Goal: Navigation & Orientation: Find specific page/section

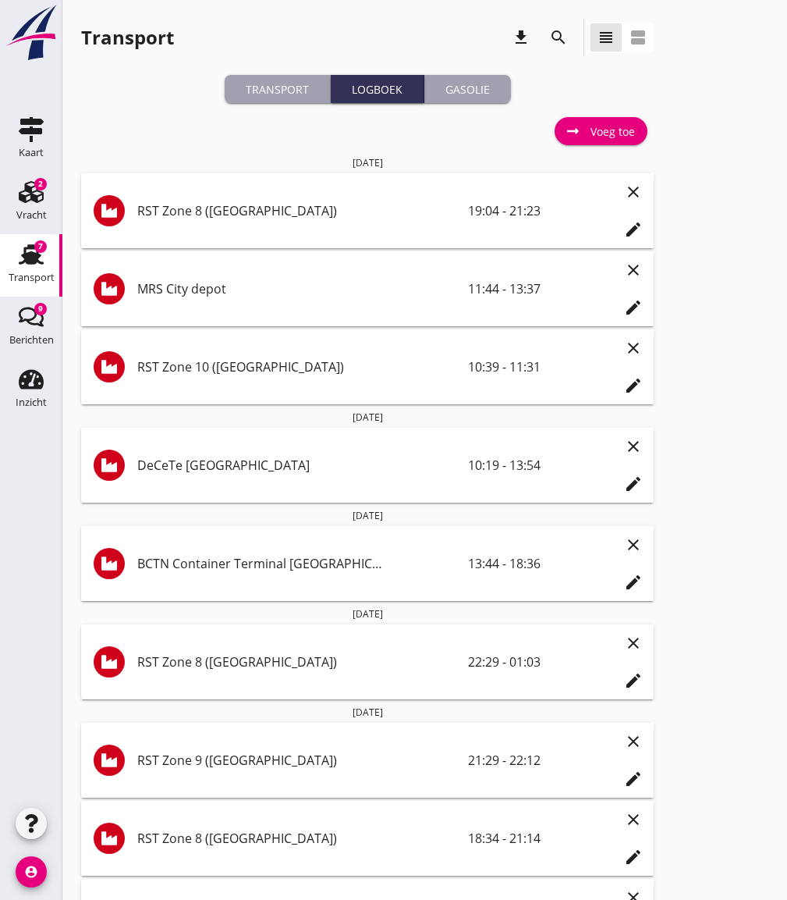
click at [293, 84] on div "Transport" at bounding box center [277, 89] width 93 height 16
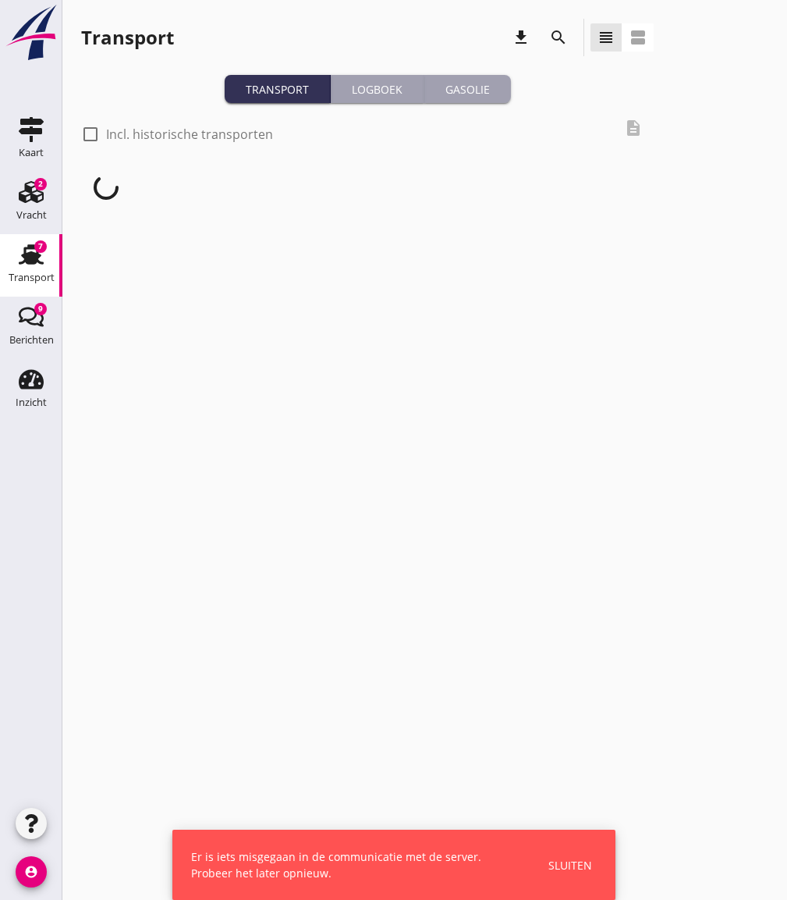
click at [27, 136] on icon "Kaart" at bounding box center [31, 129] width 25 height 25
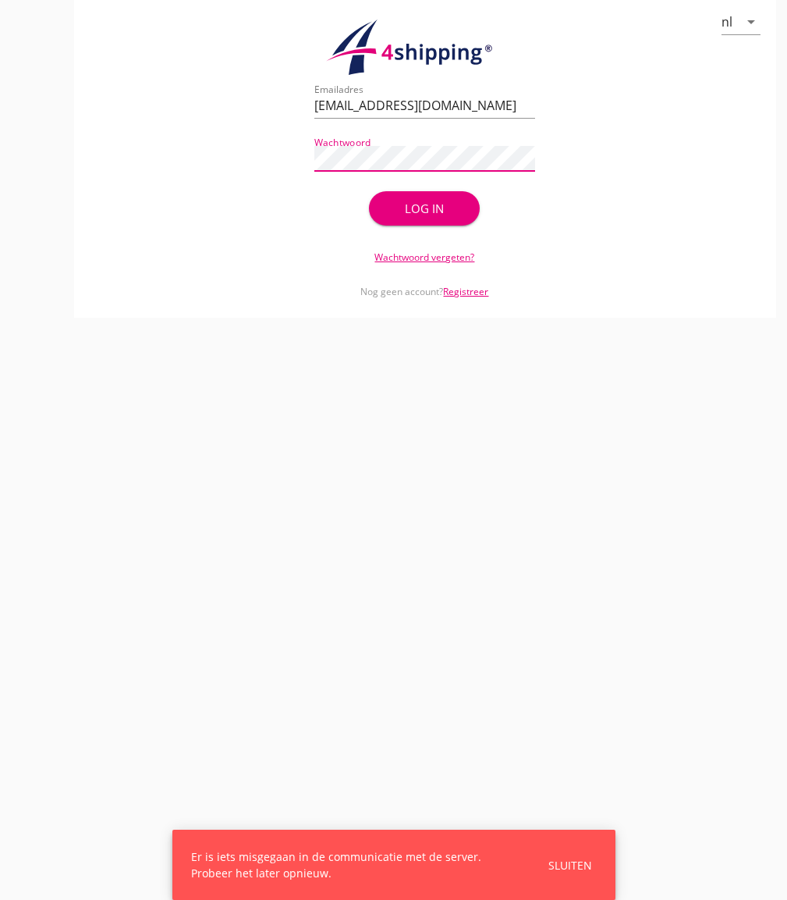
click at [411, 205] on div "Log in" at bounding box center [424, 209] width 61 height 18
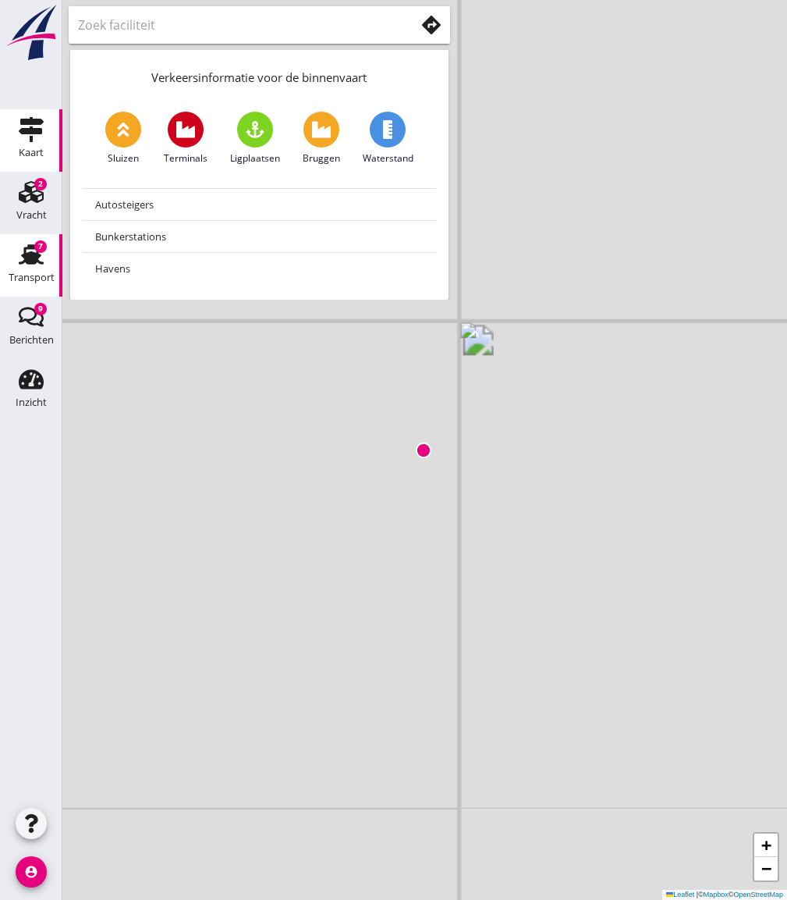
click at [37, 247] on div "7" at bounding box center [40, 246] width 12 height 12
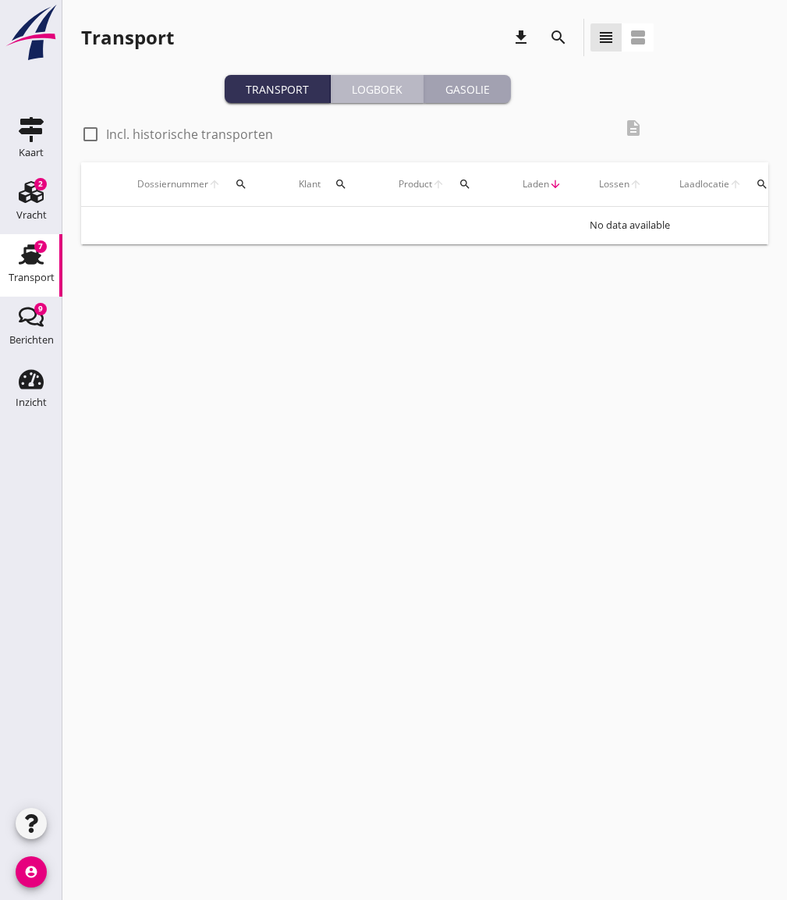
click at [357, 97] on div "Logboek" at bounding box center [377, 89] width 80 height 16
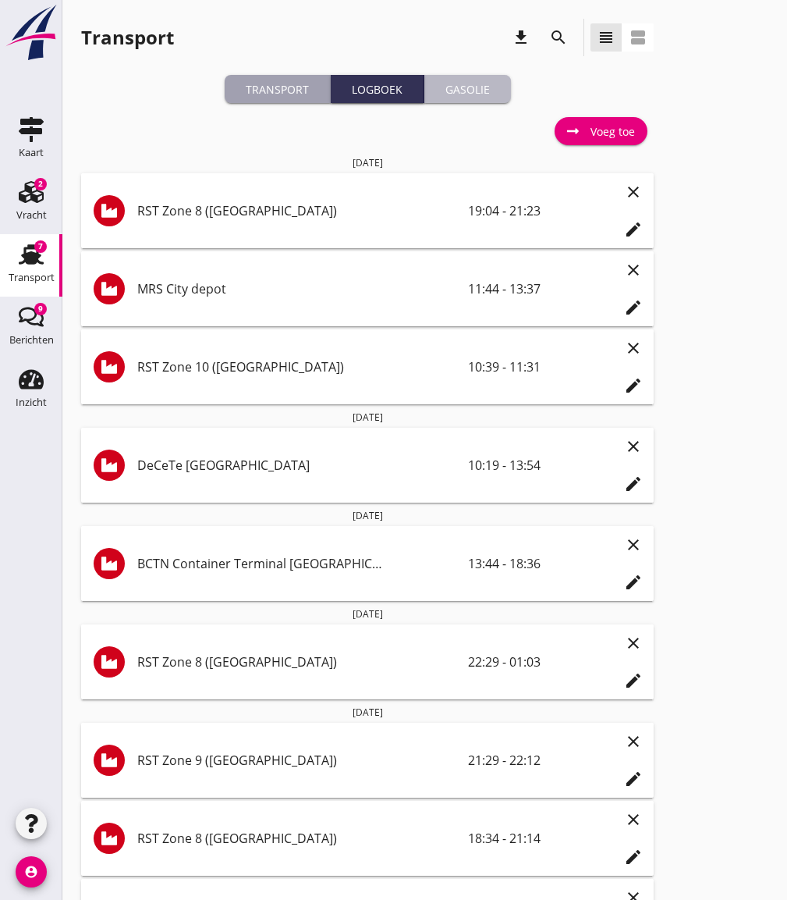
click at [456, 91] on div "Gasolie" at bounding box center [468, 89] width 74 height 16
